Goal: Task Accomplishment & Management: Use online tool/utility

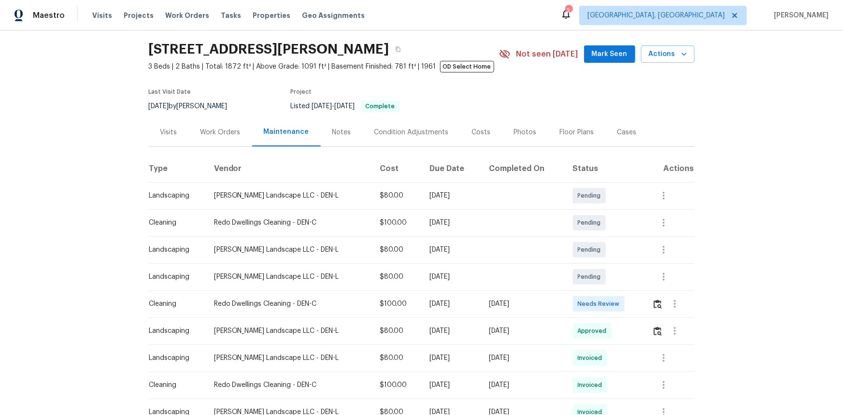
scroll to position [43, 0]
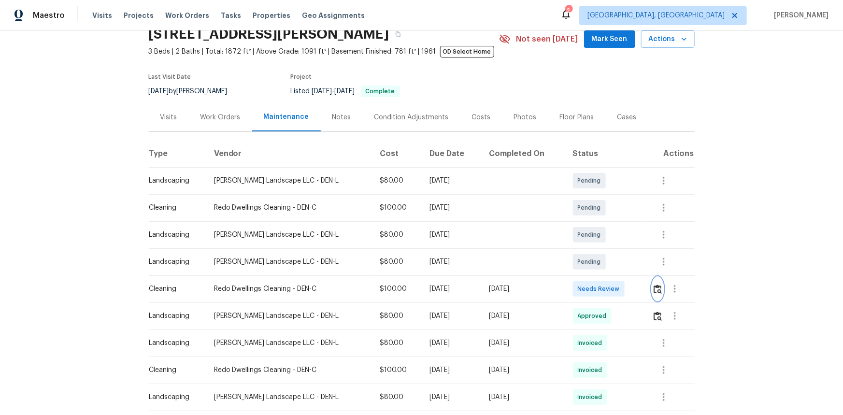
click at [599, 277] on button "button" at bounding box center [657, 288] width 11 height 23
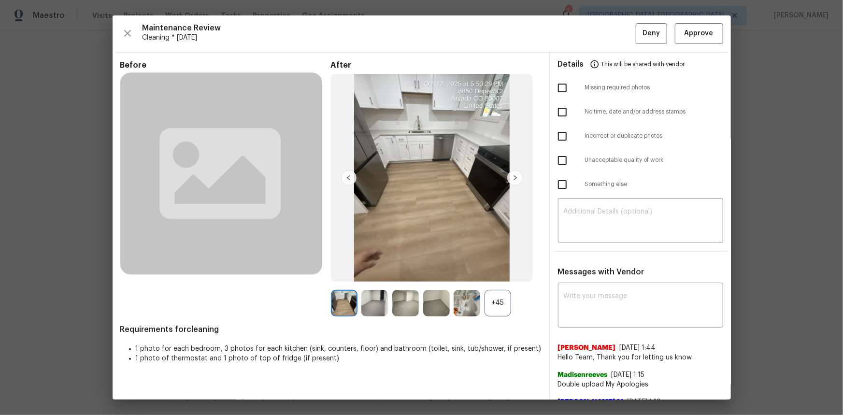
click at [498, 277] on div "+45" at bounding box center [497, 303] width 27 height 27
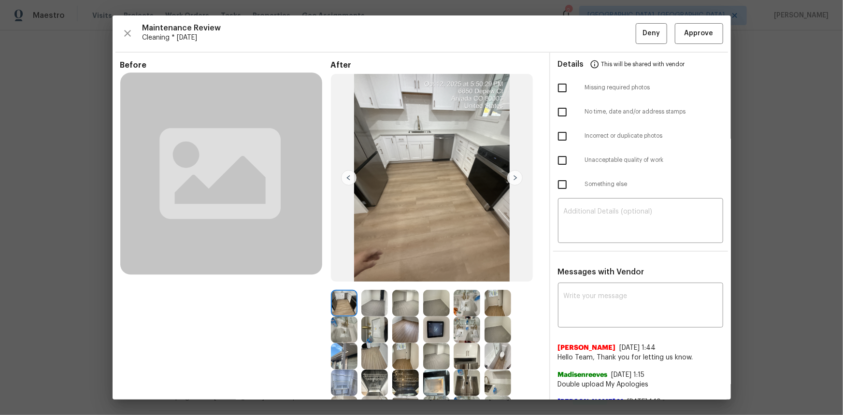
click at [427, 277] on img at bounding box center [436, 329] width 27 height 27
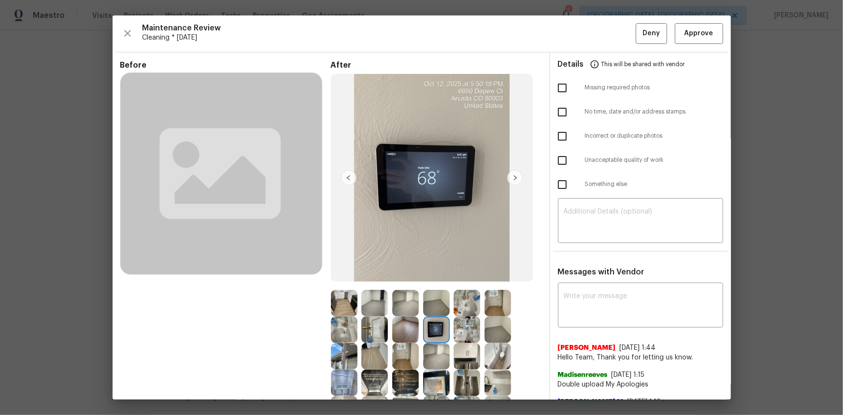
click at [427, 277] on img at bounding box center [436, 329] width 27 height 27
click at [428, 277] on img at bounding box center [436, 329] width 27 height 27
drag, startPoint x: 428, startPoint y: 330, endPoint x: 171, endPoint y: 109, distance: 339.4
click at [428, 277] on img at bounding box center [436, 329] width 27 height 27
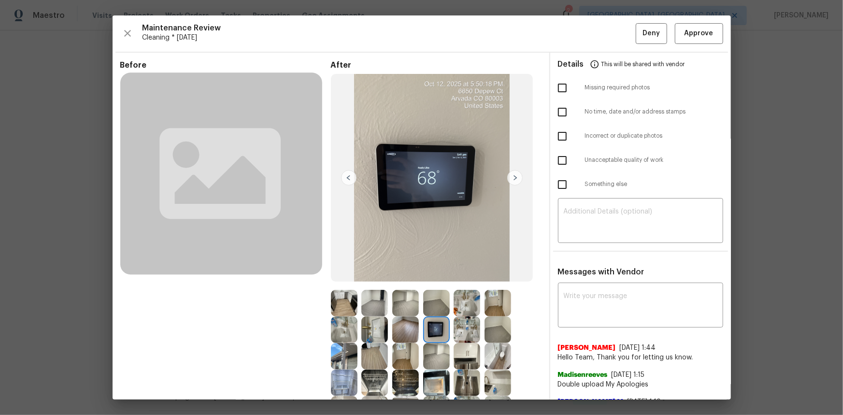
click at [428, 277] on img at bounding box center [436, 329] width 27 height 27
click at [427, 277] on img at bounding box center [436, 329] width 27 height 27
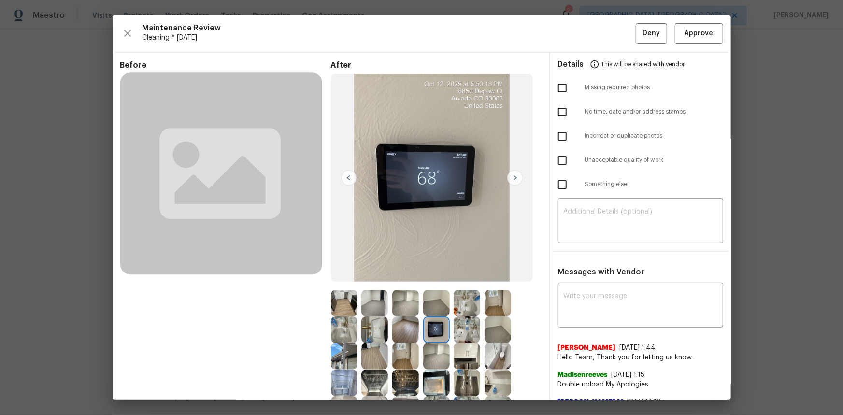
click at [427, 277] on img at bounding box center [436, 329] width 27 height 27
click at [599, 39] on span "Approve" at bounding box center [698, 34] width 29 height 12
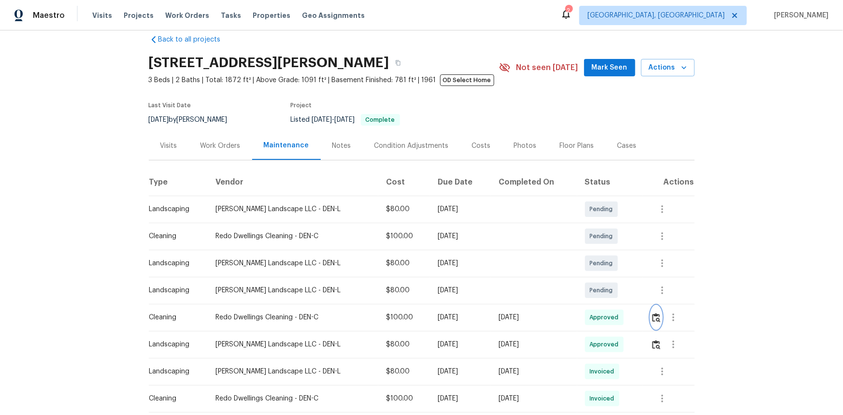
scroll to position [0, 0]
